Goal: Information Seeking & Learning: Learn about a topic

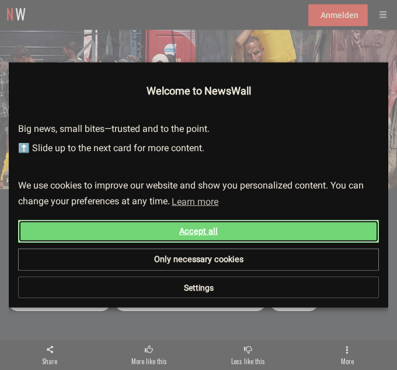
click at [195, 230] on link "Accept all" at bounding box center [198, 231] width 360 height 23
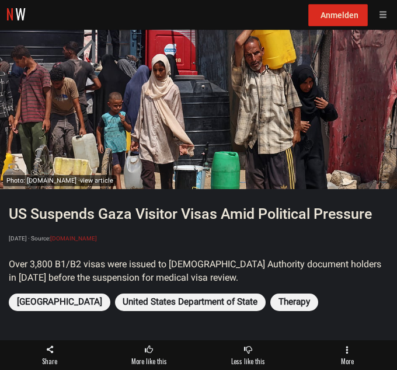
scroll to position [9, 0]
click at [169, 290] on button "NEXT: Key Facts ↑" at bounding box center [127, 292] width 245 height 26
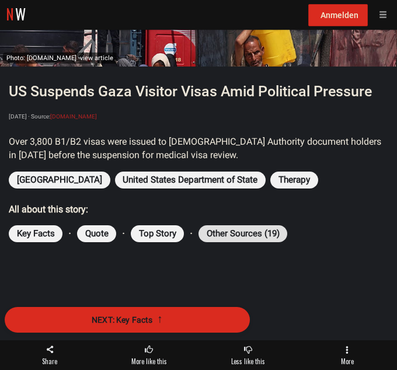
click at [234, 226] on button "Other Sources (19)" at bounding box center [242, 233] width 89 height 17
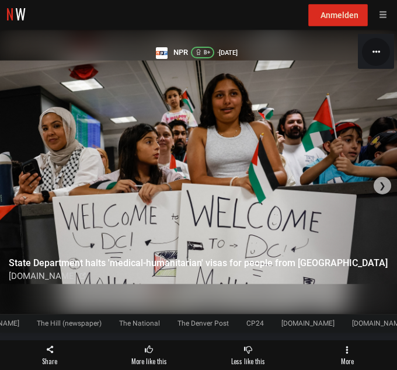
scroll to position [0, 164]
click at [376, 48] on span "button" at bounding box center [376, 52] width 28 height 28
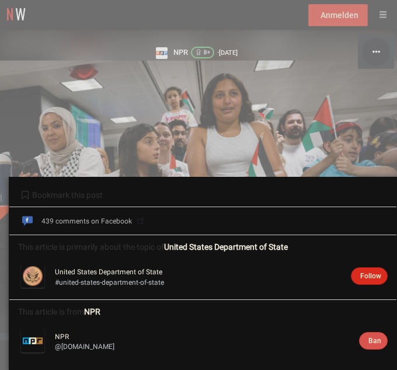
click at [292, 106] on div at bounding box center [198, 185] width 397 height 370
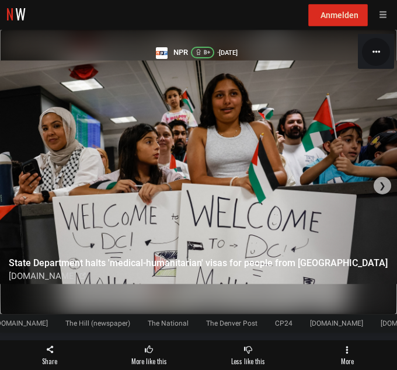
click at [81, 254] on div at bounding box center [198, 171] width 397 height 285
